Goal: Task Accomplishment & Management: Use online tool/utility

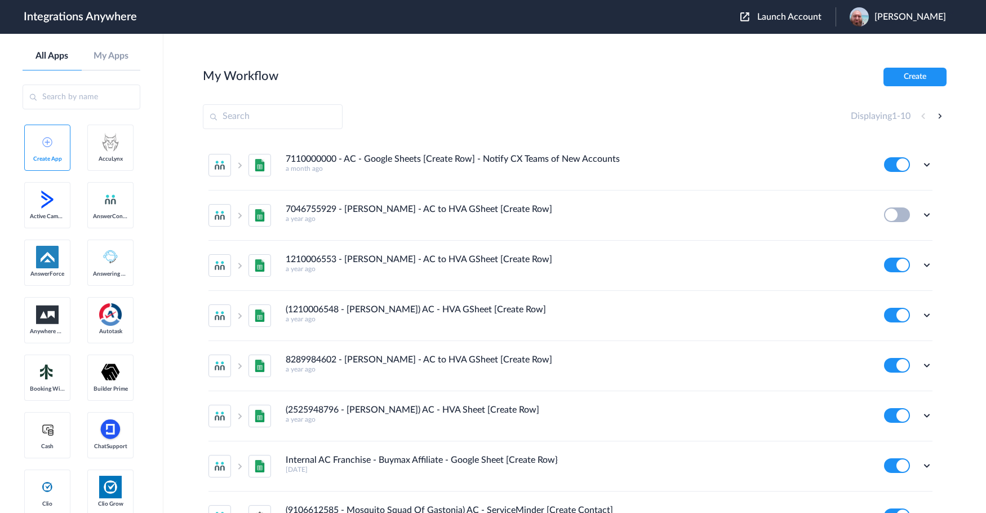
click at [803, 16] on span "Launch Account" at bounding box center [789, 16] width 64 height 9
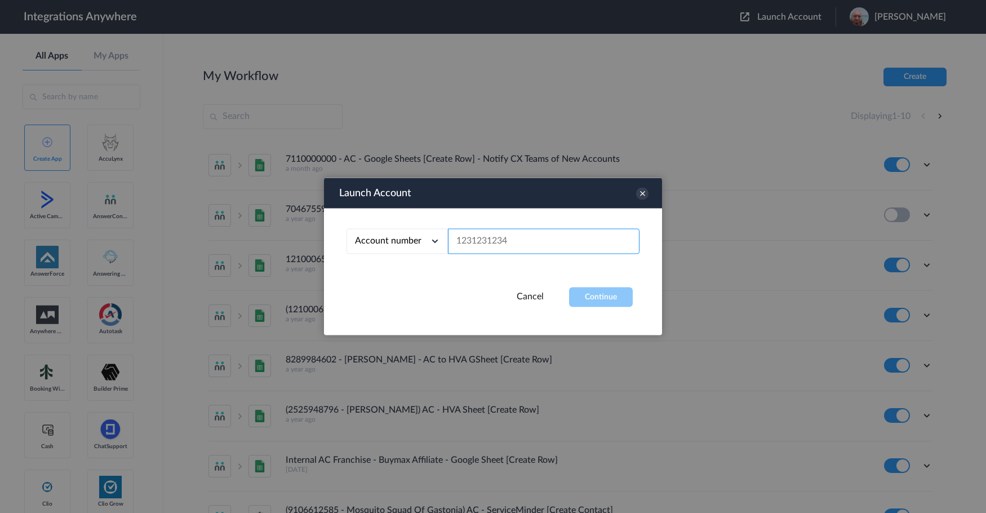
click at [507, 242] on input "text" at bounding box center [544, 241] width 192 height 25
paste input "7043269749"
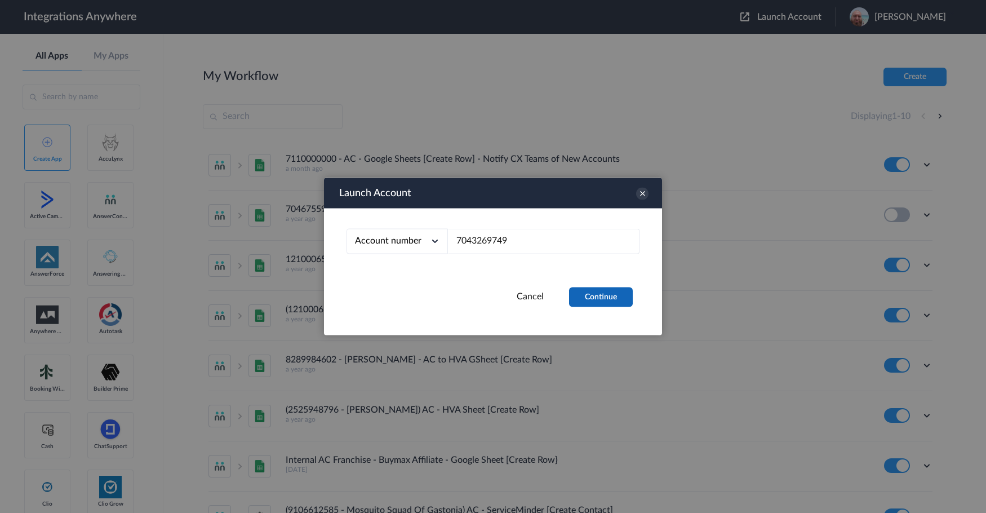
click at [613, 297] on button "Continue" at bounding box center [601, 297] width 64 height 20
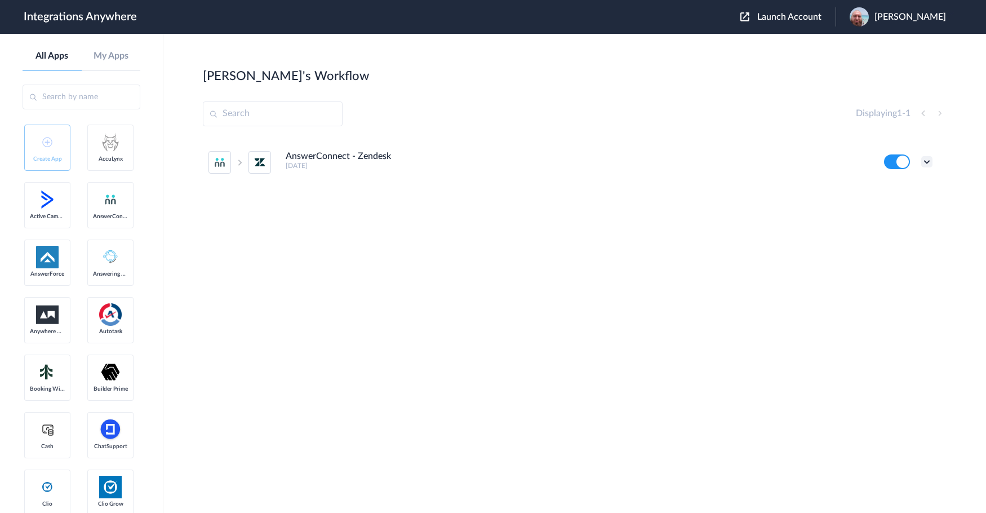
click at [922, 163] on icon at bounding box center [926, 161] width 11 height 11
click at [906, 183] on li "Edit" at bounding box center [895, 188] width 73 height 21
click at [807, 15] on span "Launch Account" at bounding box center [789, 16] width 64 height 9
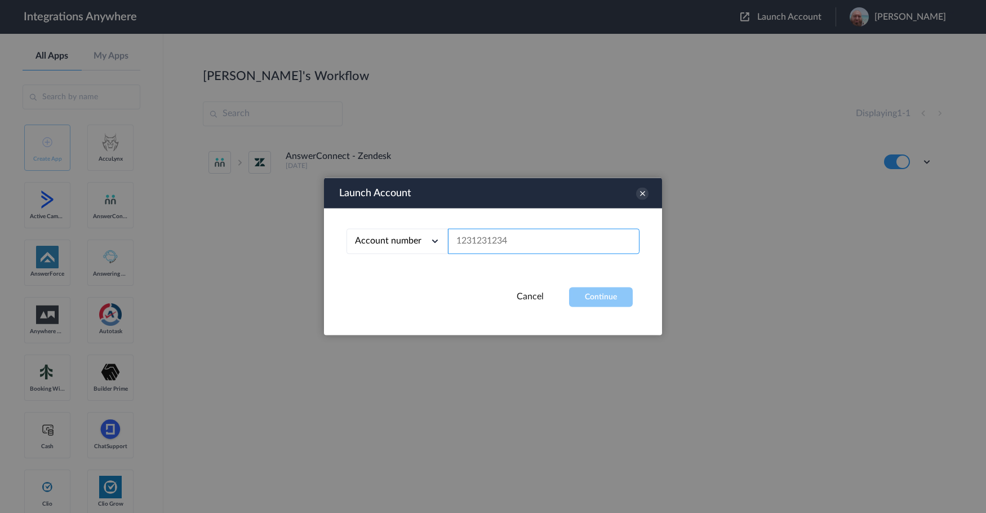
click at [480, 242] on input "text" at bounding box center [544, 241] width 192 height 25
paste input "3365940967"
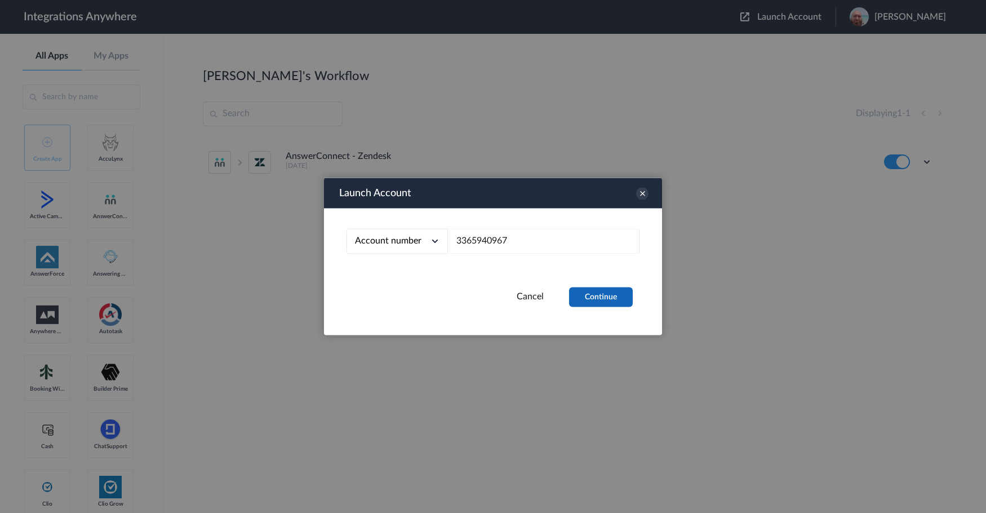
click at [594, 287] on button "Continue" at bounding box center [601, 297] width 64 height 20
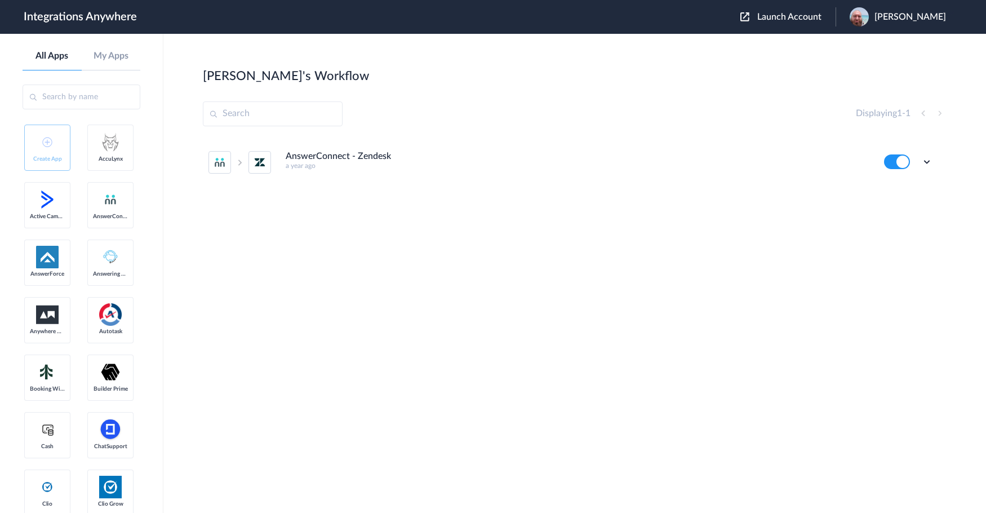
click at [812, 18] on span "Launch Account" at bounding box center [789, 16] width 64 height 9
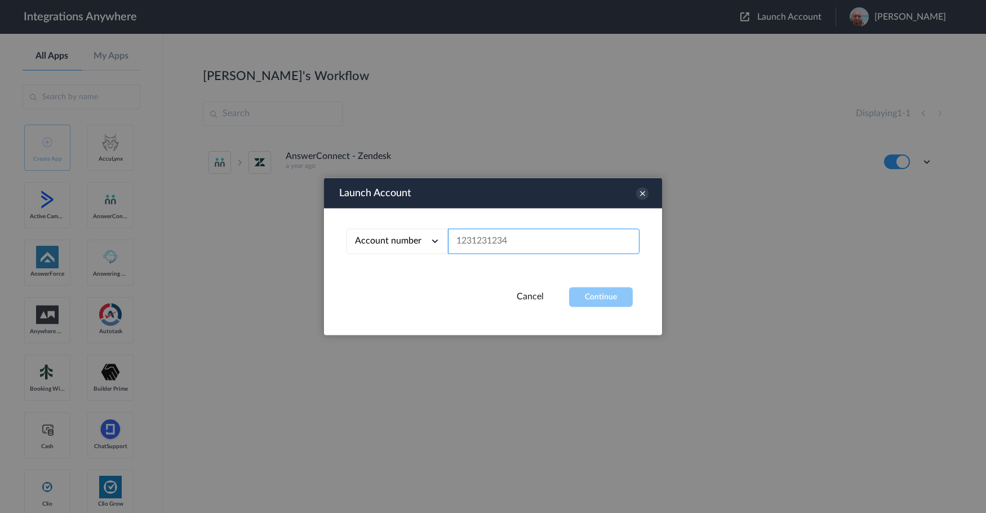
click at [488, 236] on input "text" at bounding box center [544, 241] width 192 height 25
paste input "3365940967"
type input "3365940967"
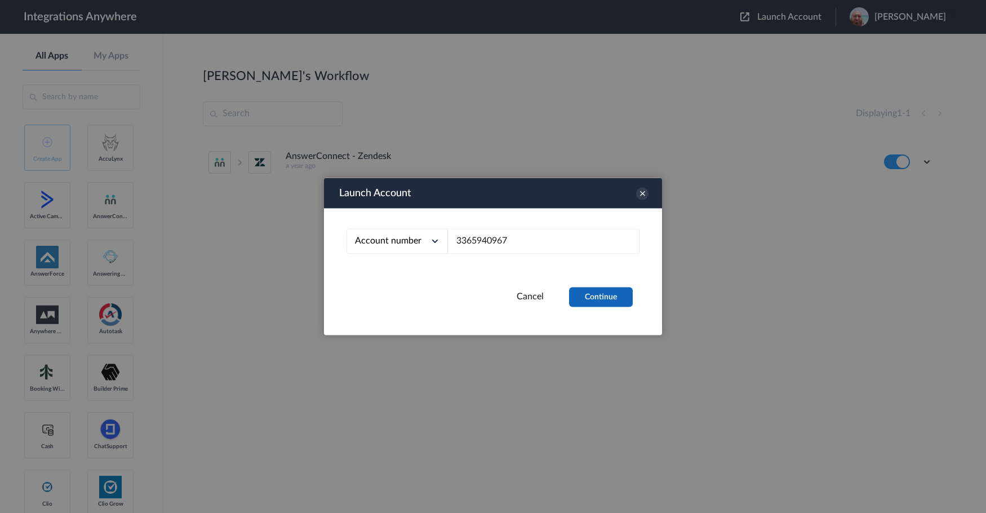
click at [611, 300] on button "Continue" at bounding box center [601, 297] width 64 height 20
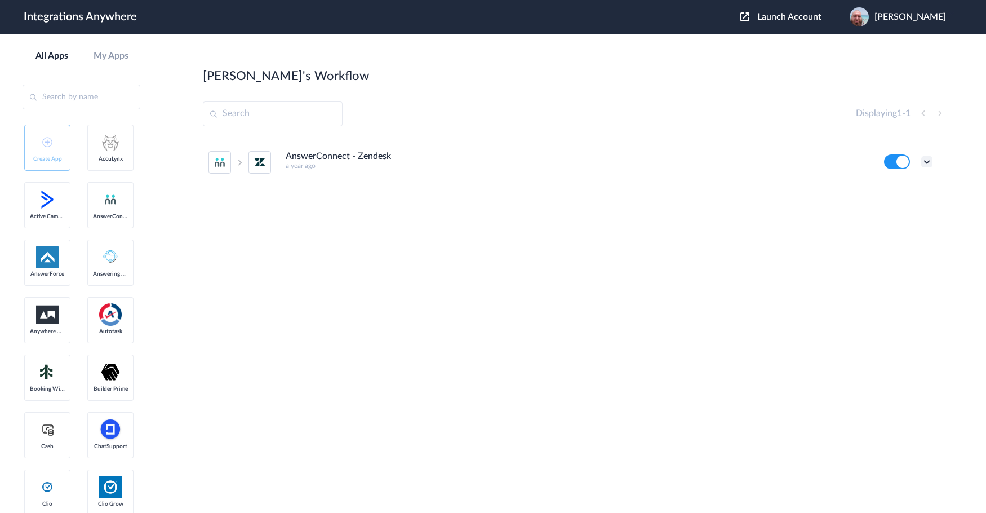
click at [928, 162] on icon at bounding box center [926, 161] width 11 height 11
click at [903, 192] on li "Edit" at bounding box center [895, 188] width 73 height 21
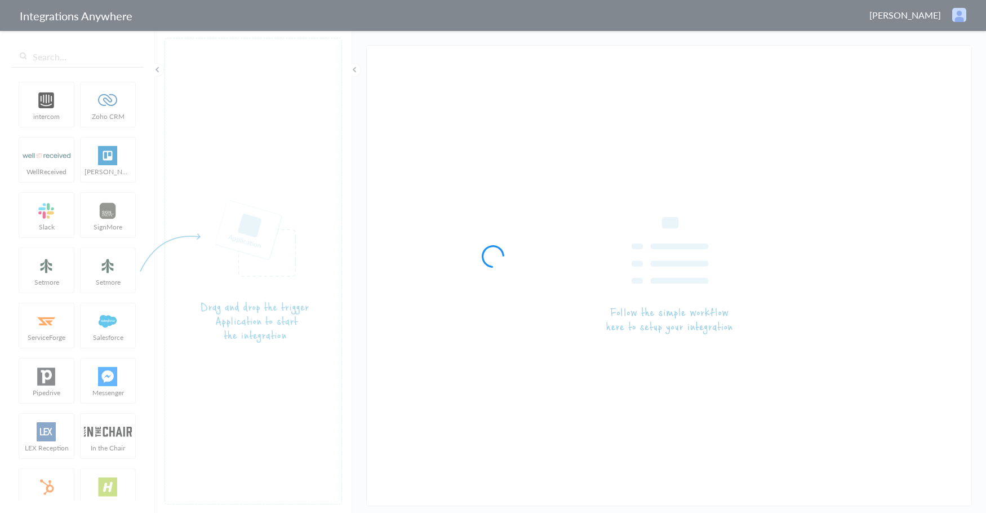
type input "AnswerConnect - Zendesk"
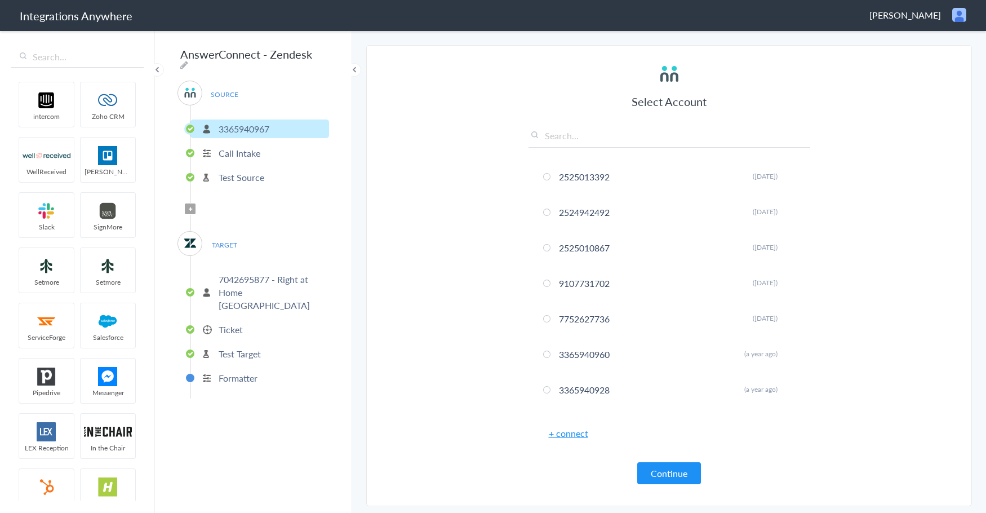
click at [230, 323] on p "Ticket" at bounding box center [231, 329] width 24 height 13
